Goal: Transaction & Acquisition: Purchase product/service

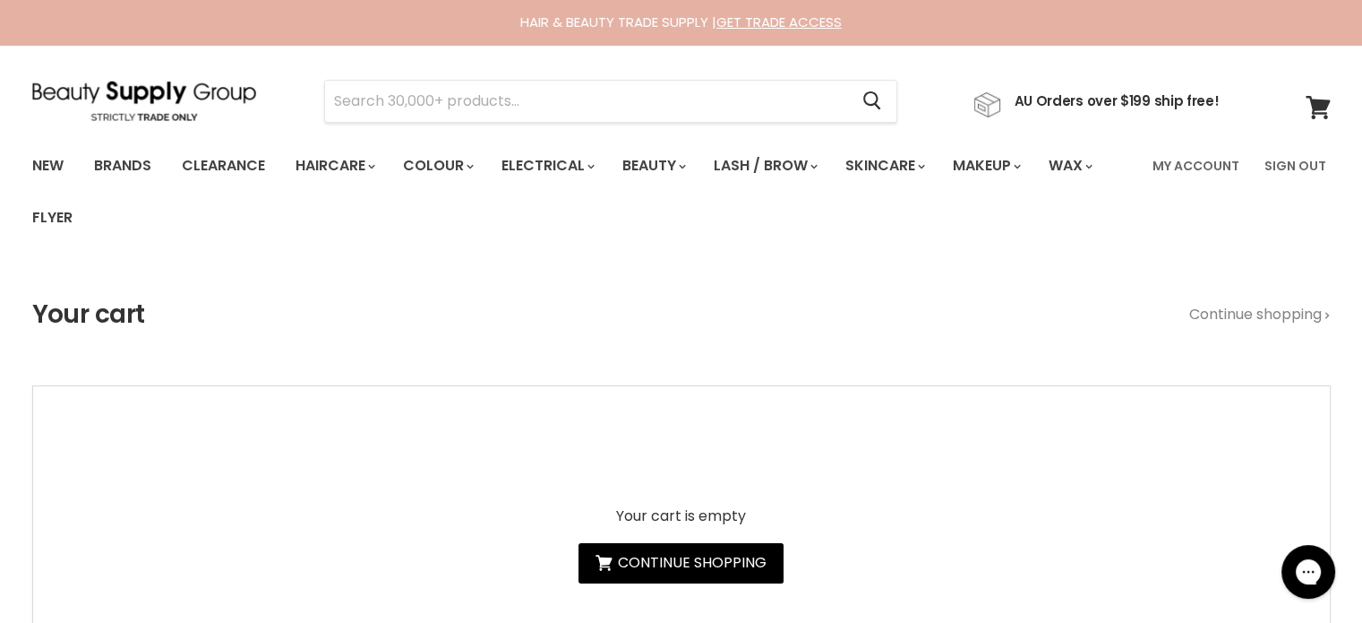
type input "Jeval Pink-Alicious Pink Toning Shampo"
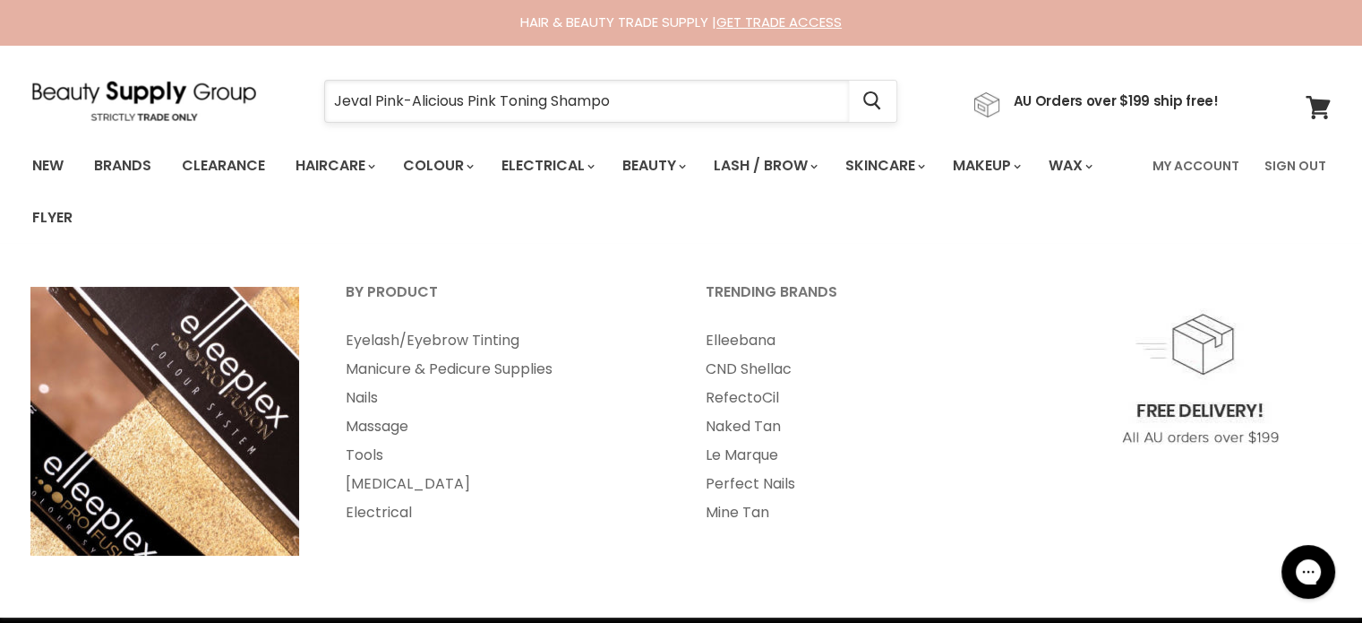
click at [647, 91] on input "Jeval Pink-Alicious Pink Toning Shampo" at bounding box center [587, 101] width 524 height 41
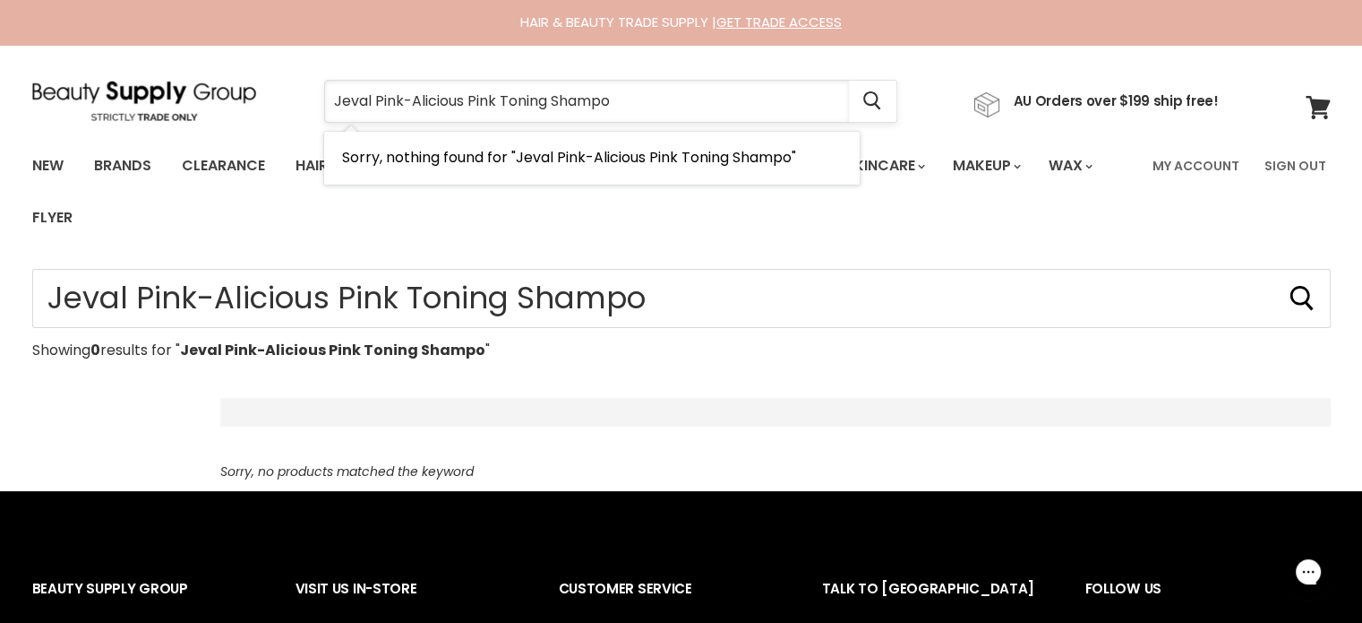
type input "Jeval Pink-Alicious Pink Toning Shampoo"
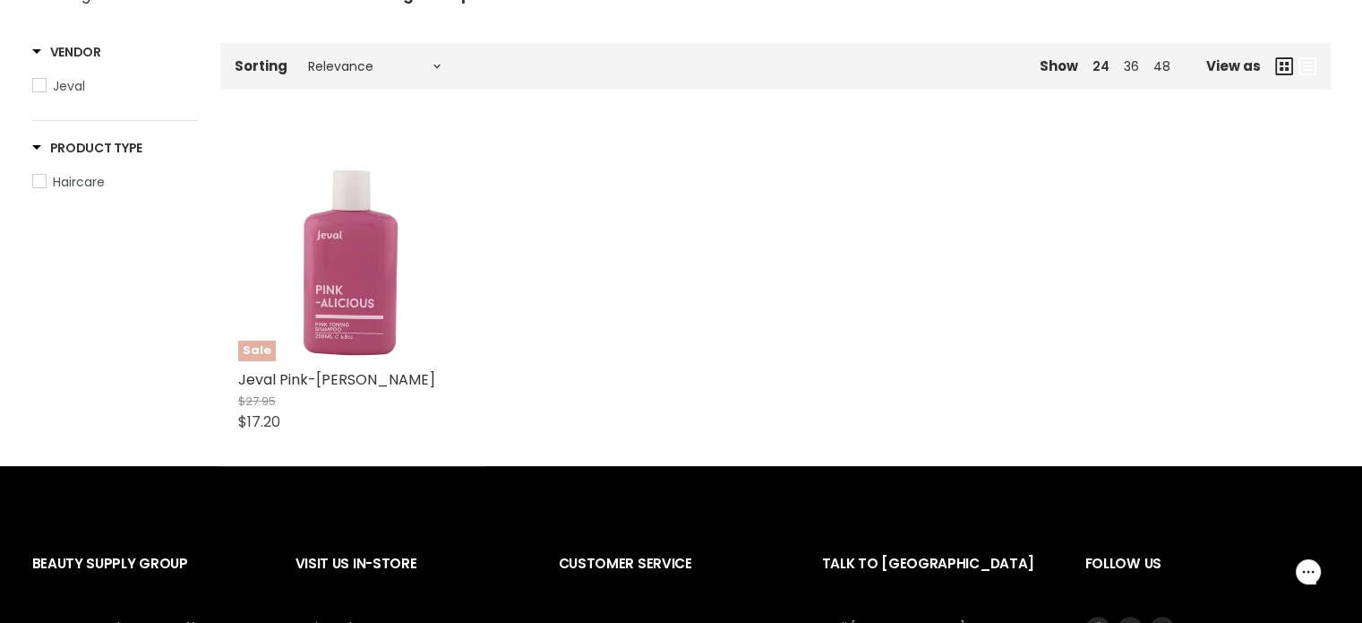
scroll to position [358, 0]
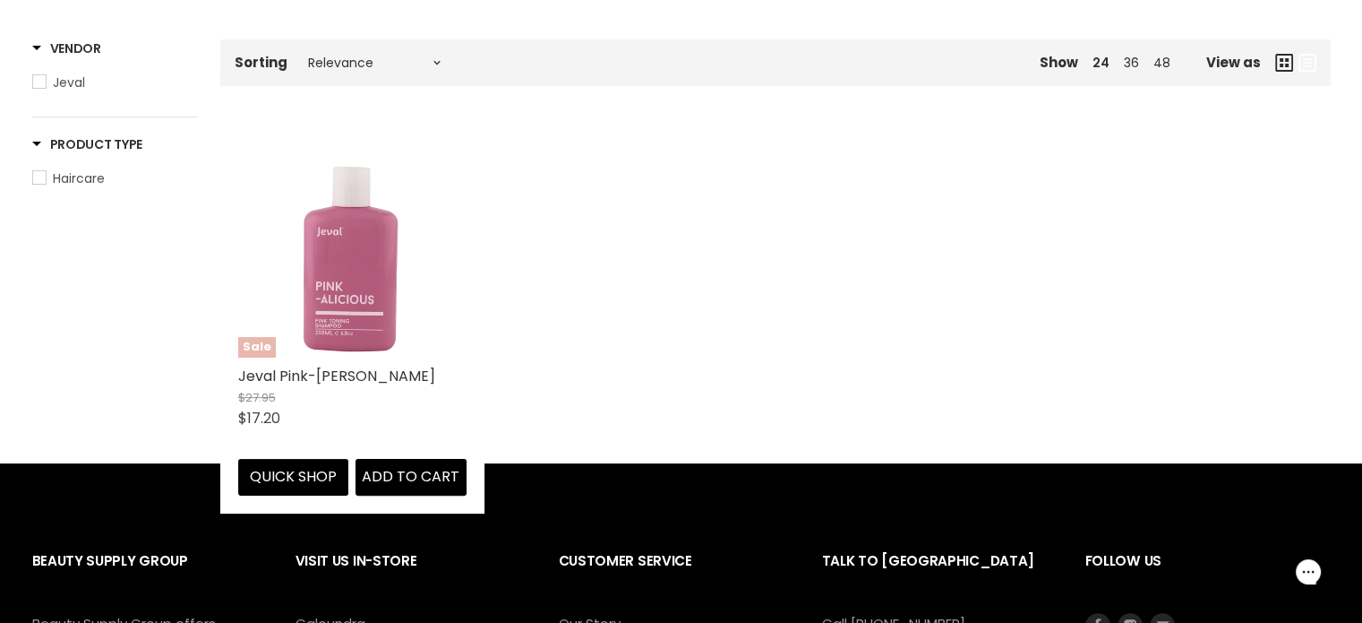
click at [325, 312] on img "Main content" at bounding box center [352, 243] width 228 height 228
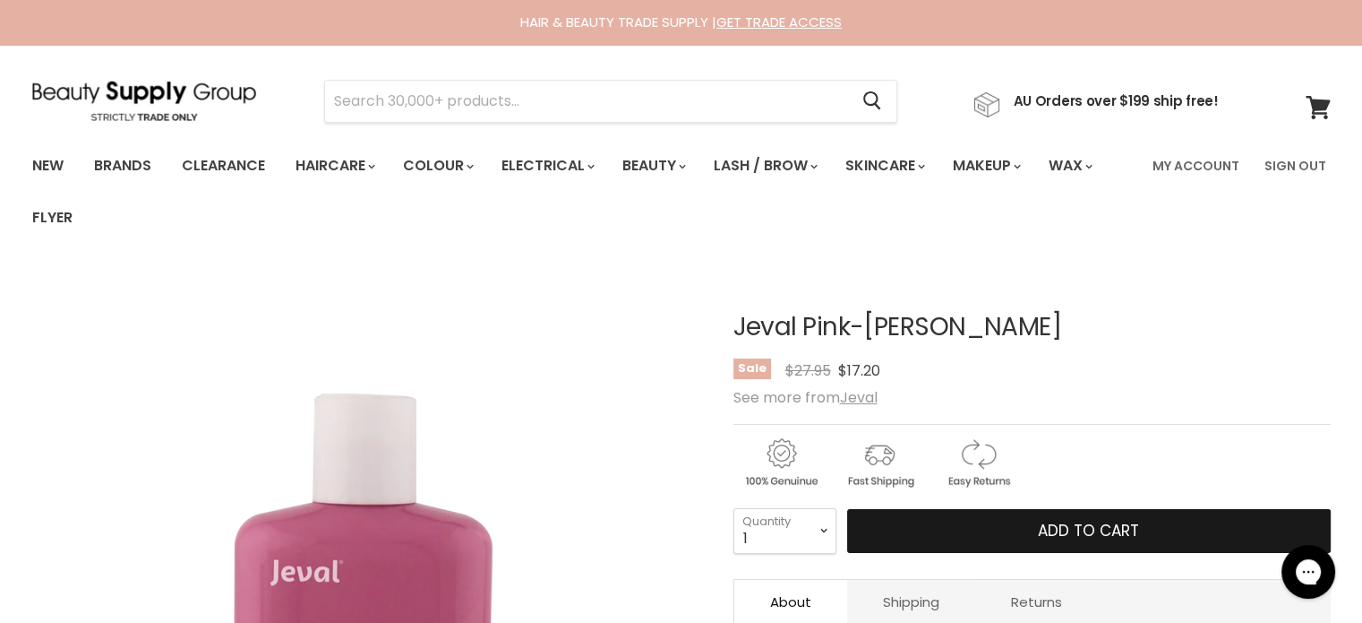
click at [984, 515] on button "Add to cart" at bounding box center [1089, 531] width 484 height 45
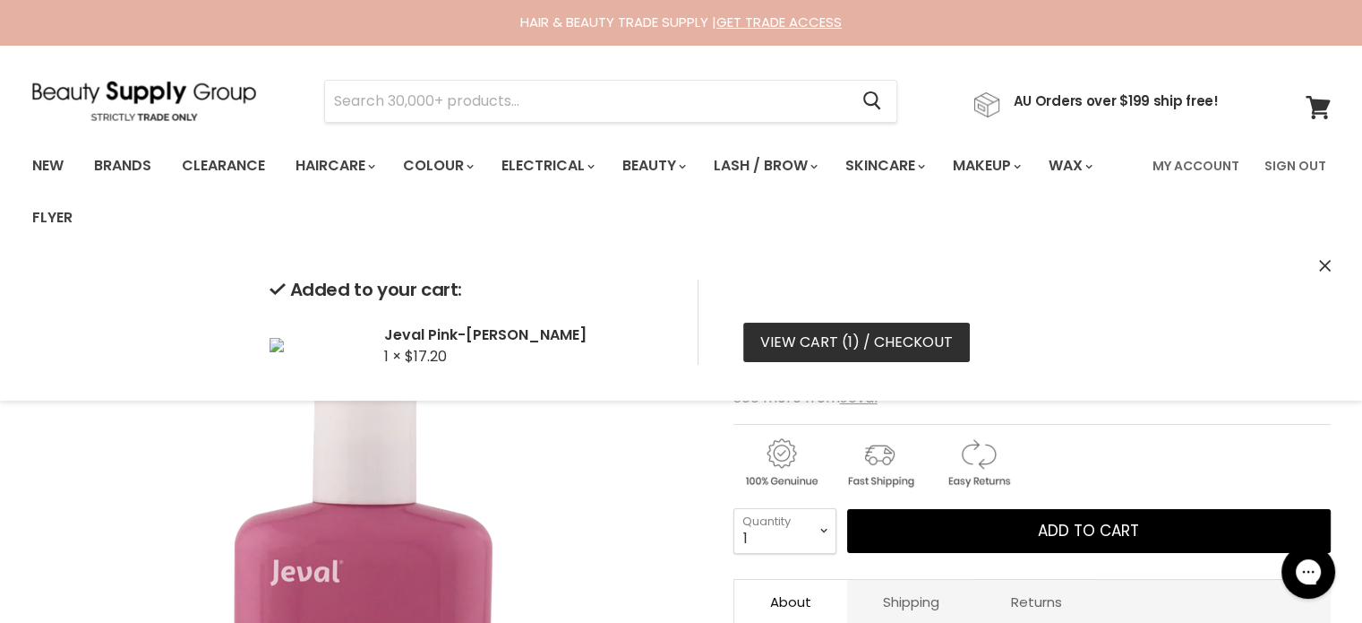
click at [849, 341] on span "1" at bounding box center [850, 341] width 4 height 21
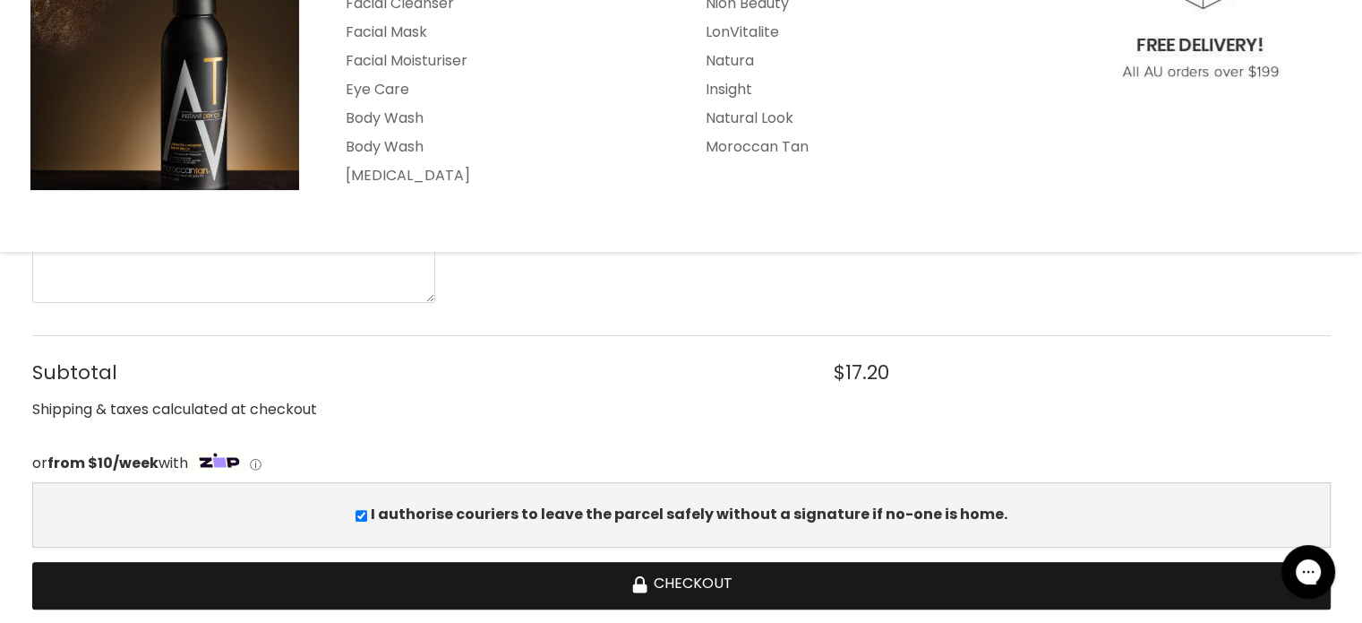
scroll to position [537, 0]
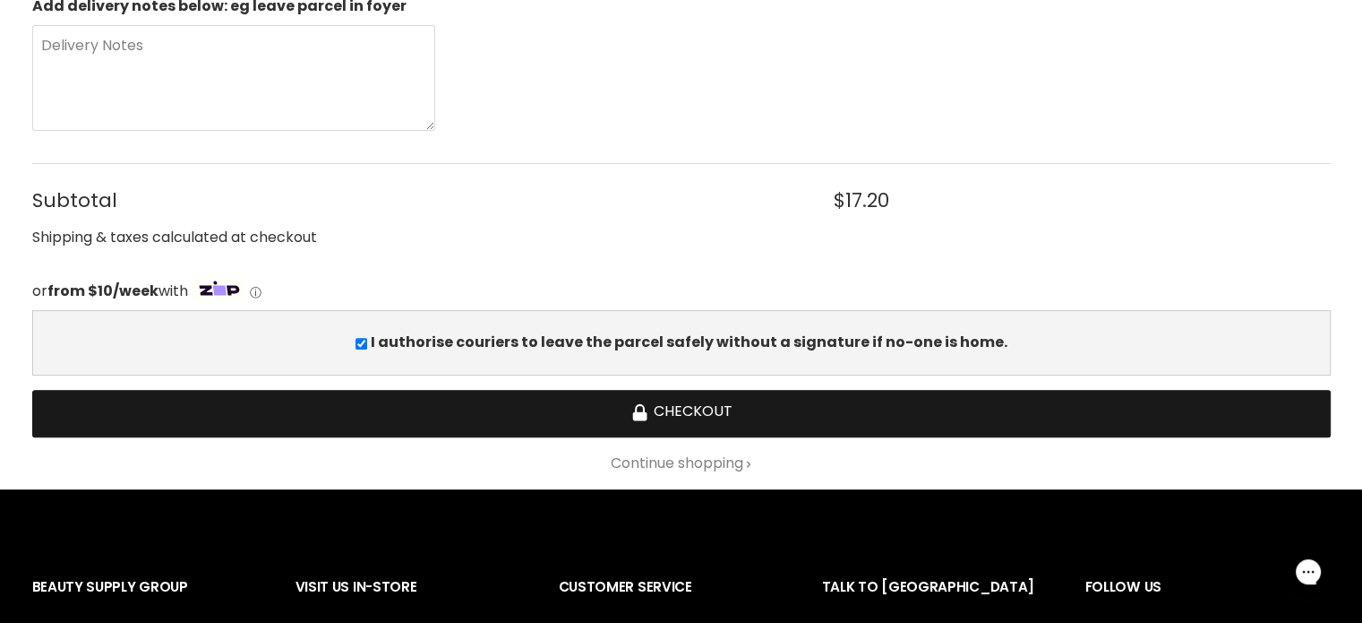
click at [713, 421] on button "Checkout" at bounding box center [681, 413] width 1299 height 47
